Goal: Task Accomplishment & Management: Complete application form

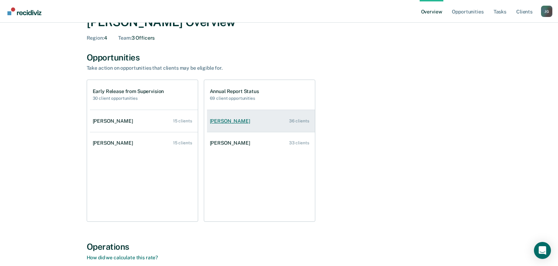
scroll to position [35, 0]
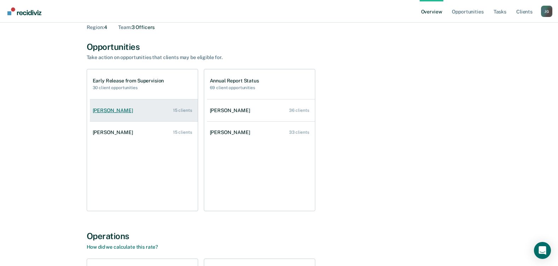
click at [115, 110] on div "[PERSON_NAME]" at bounding box center [114, 111] width 43 height 6
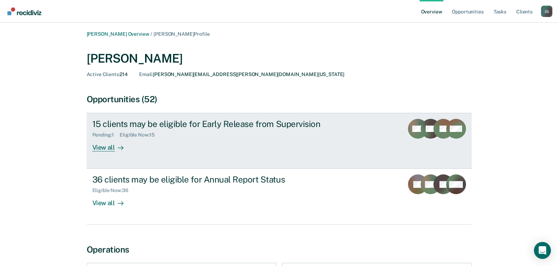
click at [104, 149] on div "View all" at bounding box center [112, 145] width 40 height 14
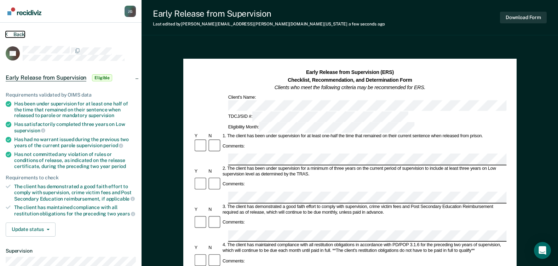
click at [14, 35] on button "Back" at bounding box center [15, 34] width 19 height 6
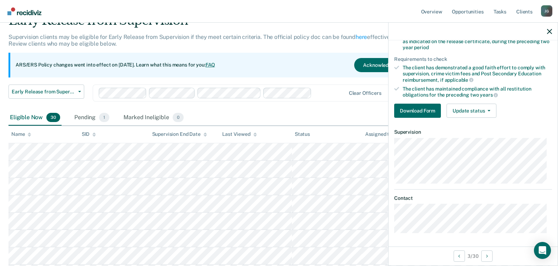
scroll to position [71, 0]
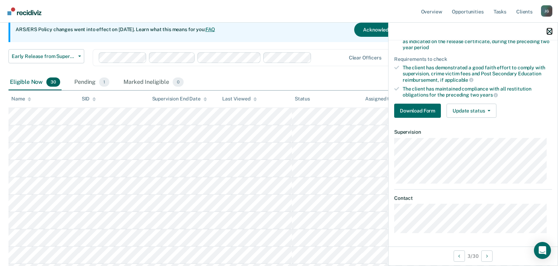
click at [552, 31] on icon "button" at bounding box center [549, 31] width 5 height 5
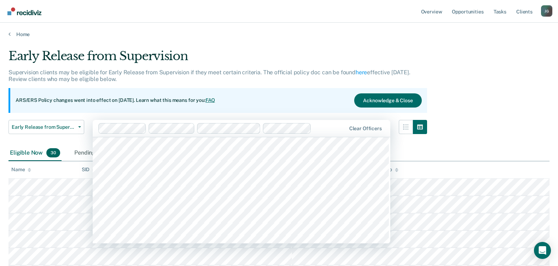
scroll to position [708, 0]
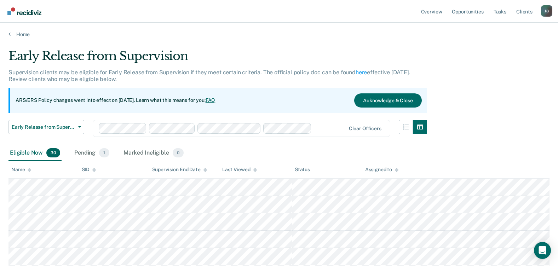
click at [67, 109] on div "ARS/ERS Policy changes went into effect on July 21, 2025. Learn what this means…" at bounding box center [217, 100] width 419 height 25
click at [42, 130] on span "Early Release from Supervision" at bounding box center [44, 127] width 64 height 6
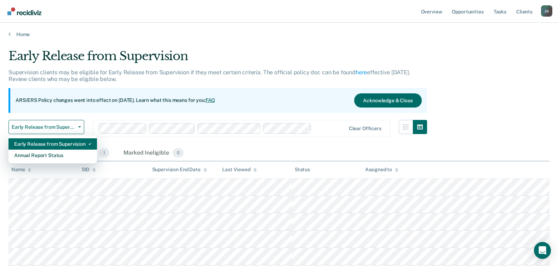
click at [42, 140] on div "Early Release from Supervision" at bounding box center [52, 143] width 77 height 11
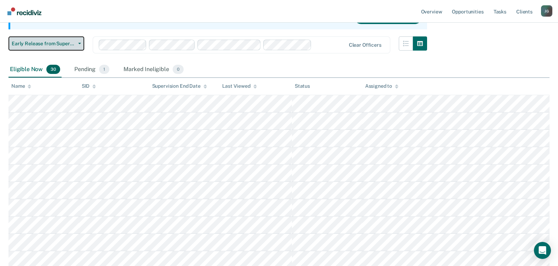
scroll to position [0, 0]
